Goal: Information Seeking & Learning: Learn about a topic

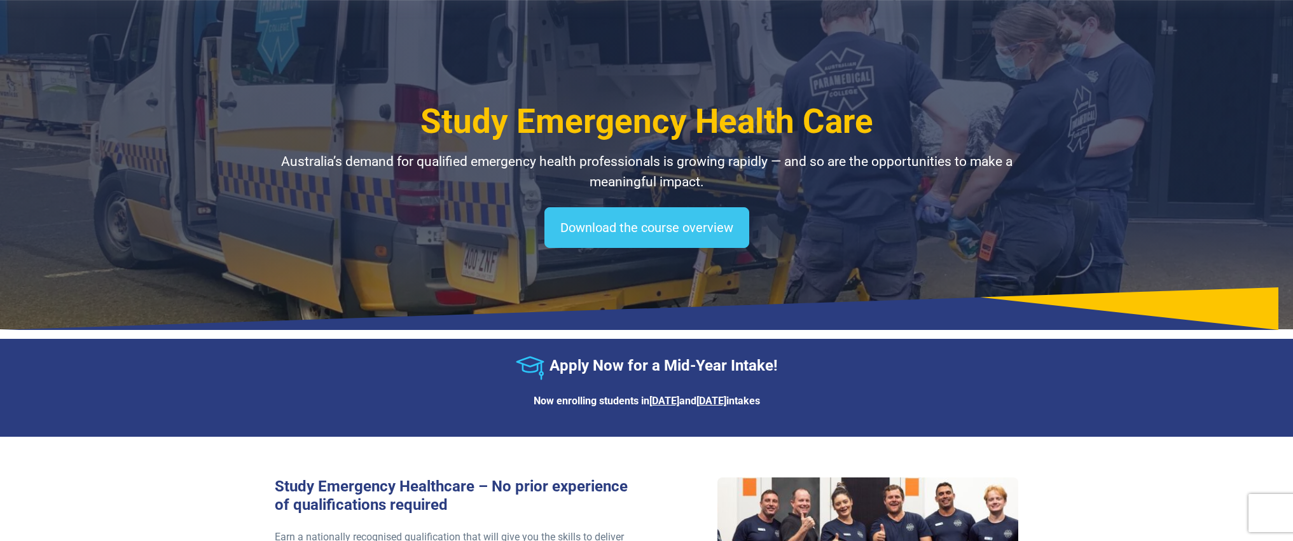
select select "**********"
click at [1038, 41] on link "Learn more" at bounding box center [1033, 43] width 73 height 29
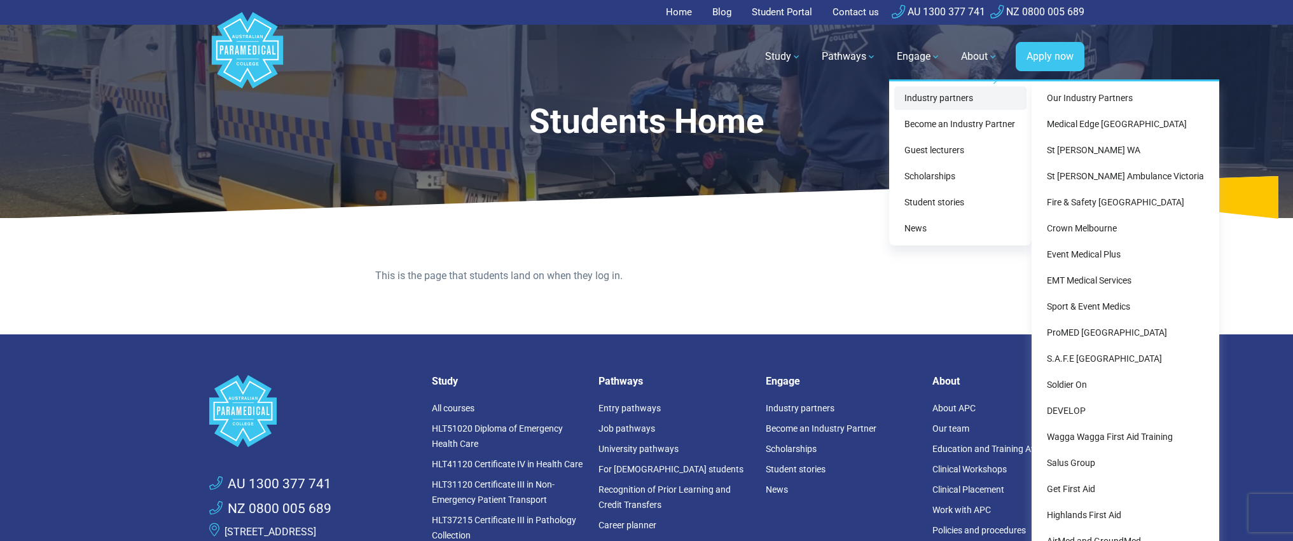
click at [915, 101] on link "Industry partners" at bounding box center [960, 99] width 132 height 24
click at [1124, 122] on link "Medical Edge [GEOGRAPHIC_DATA]" at bounding box center [1125, 125] width 177 height 24
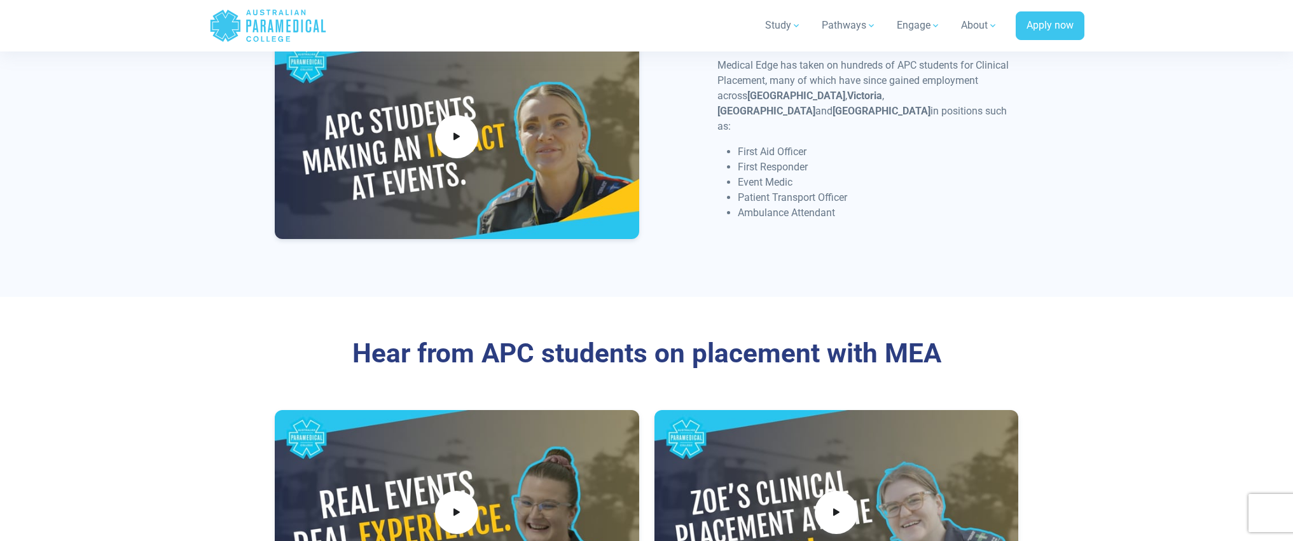
scroll to position [1590, 0]
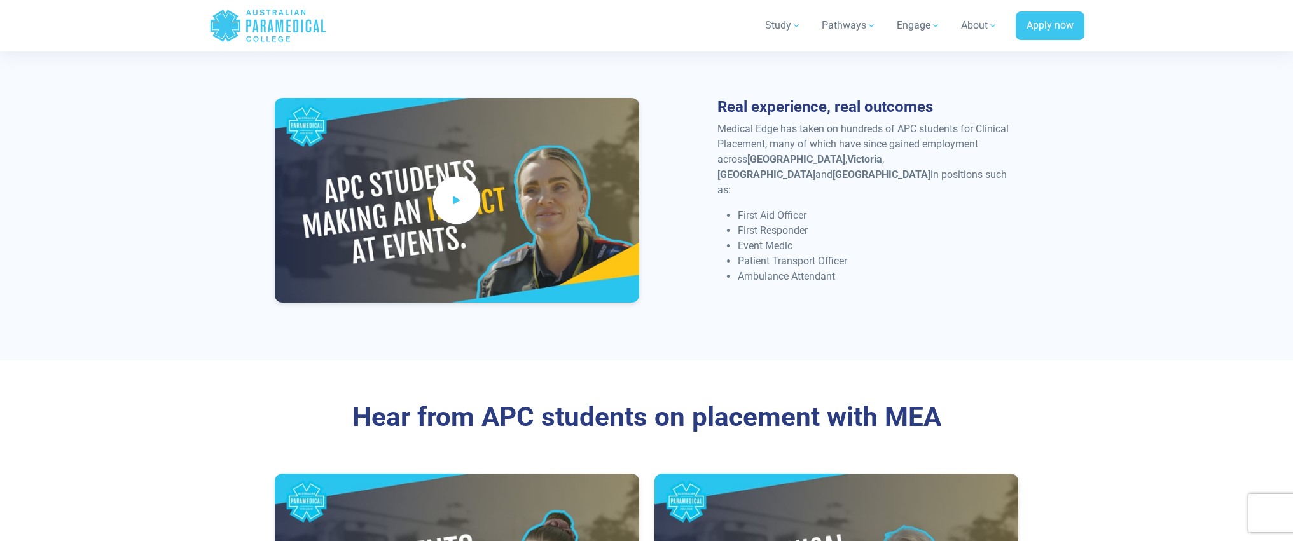
click at [472, 200] on span at bounding box center [457, 200] width 48 height 48
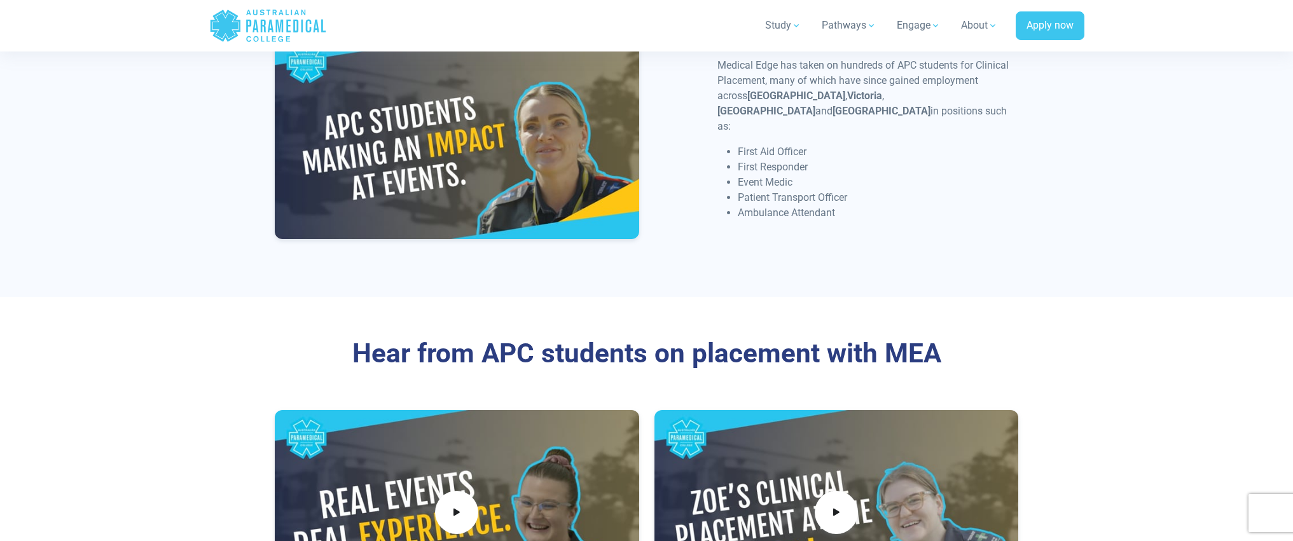
scroll to position [1717, 0]
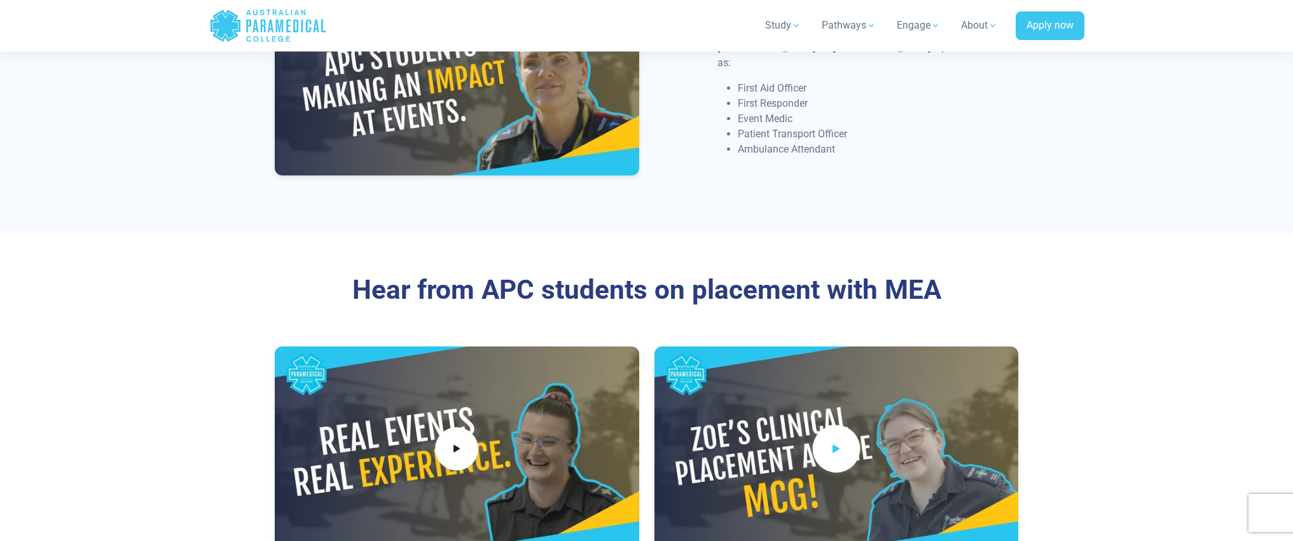
click at [843, 437] on span at bounding box center [836, 450] width 48 height 48
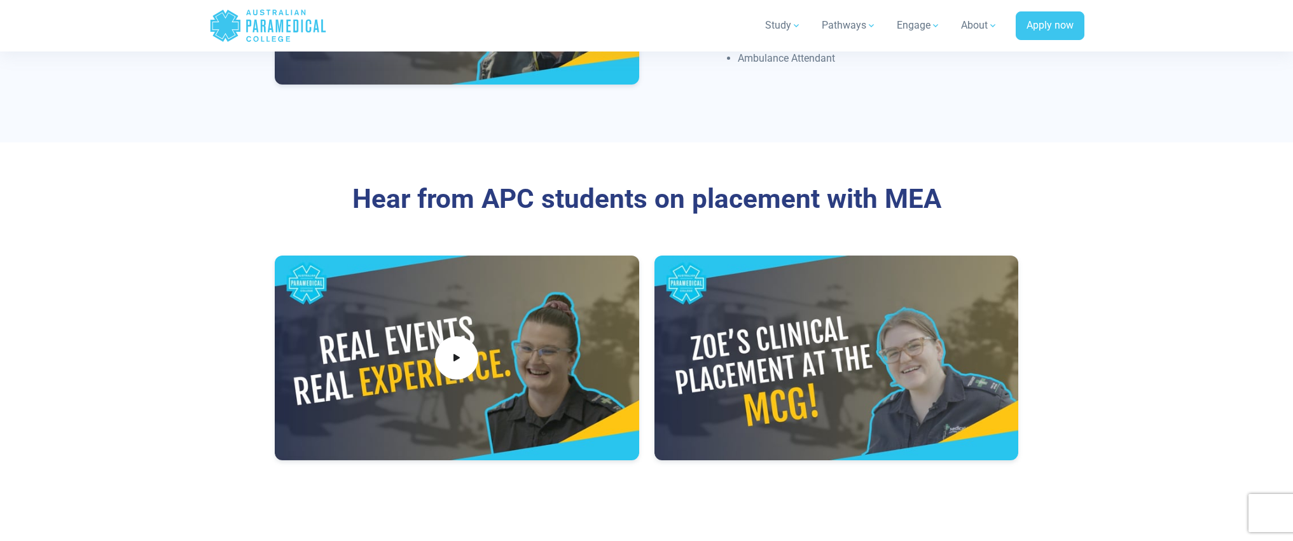
scroll to position [1845, 0]
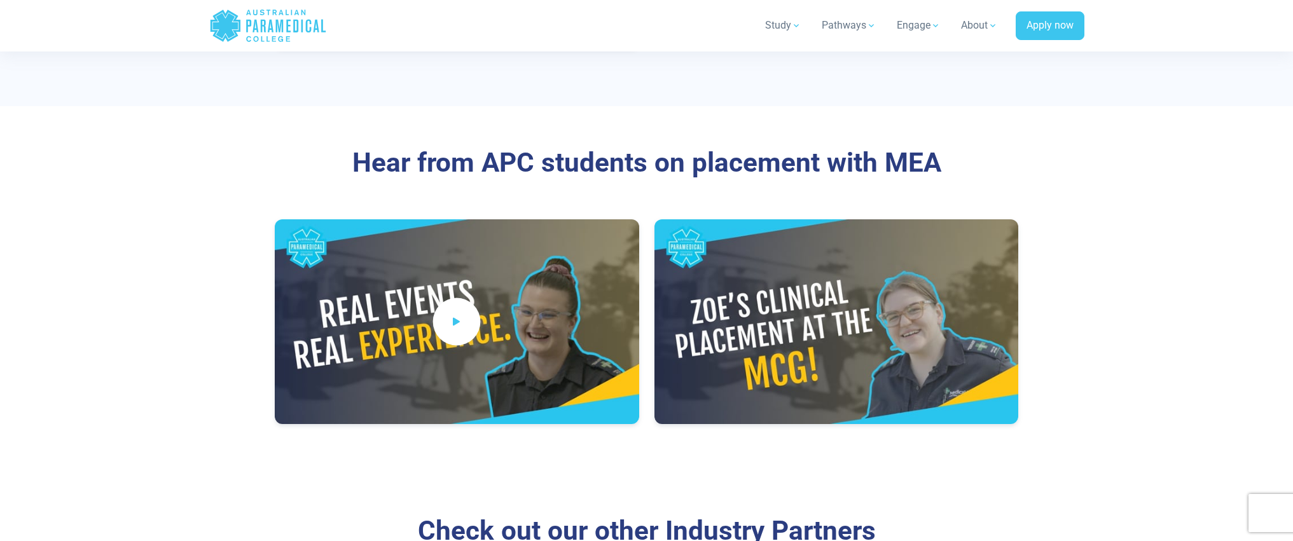
click at [446, 313] on span at bounding box center [457, 322] width 48 height 48
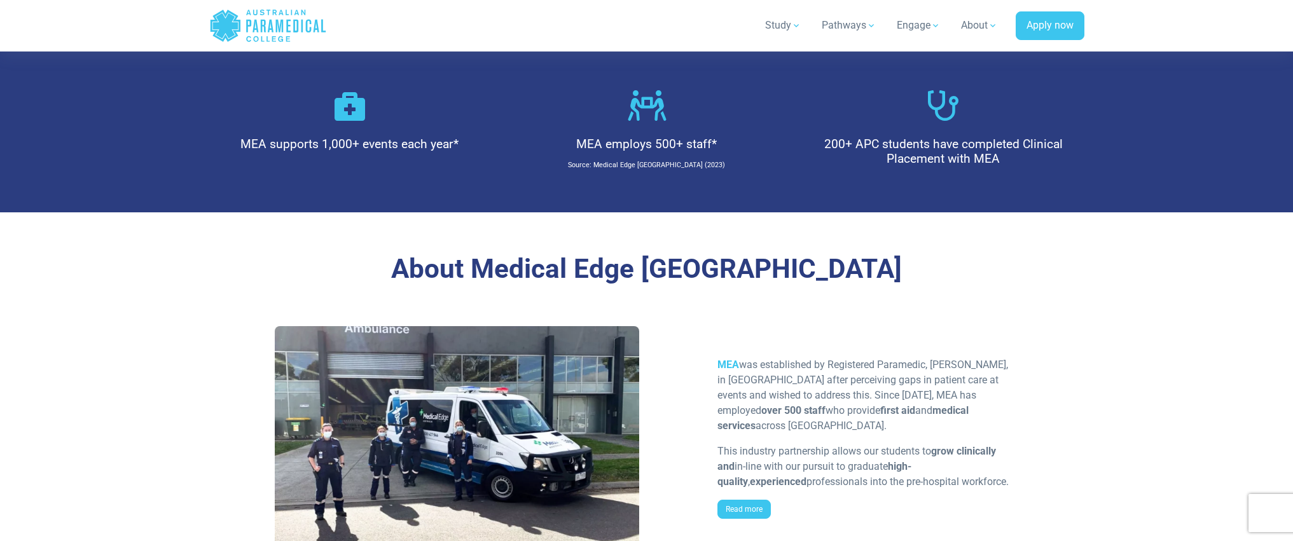
scroll to position [318, 0]
